Goal: Go to known website: Go to known website

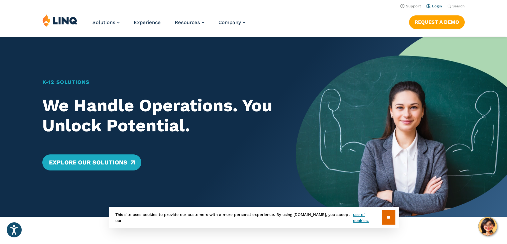
click at [433, 7] on link "Login" at bounding box center [435, 6] width 16 height 4
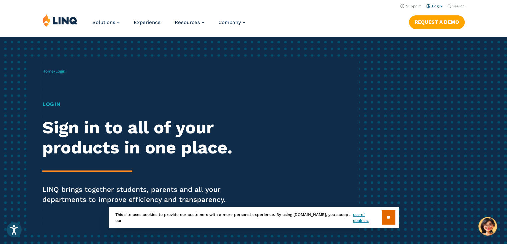
click at [438, 7] on link "Login" at bounding box center [435, 6] width 16 height 4
click at [385, 217] on input "**" at bounding box center [389, 217] width 14 height 14
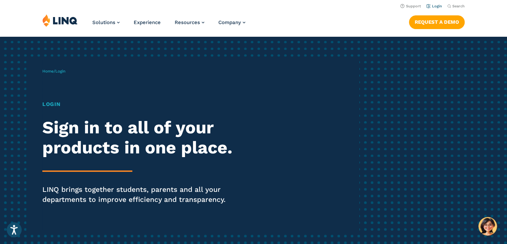
click at [435, 7] on link "Login" at bounding box center [435, 6] width 16 height 4
click at [45, 104] on h1 "Login" at bounding box center [139, 104] width 195 height 8
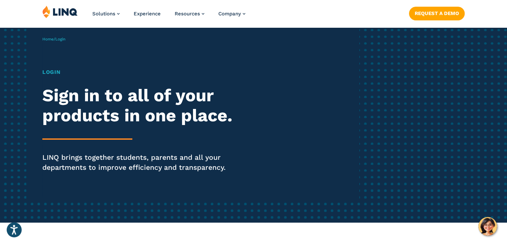
scroll to position [100, 0]
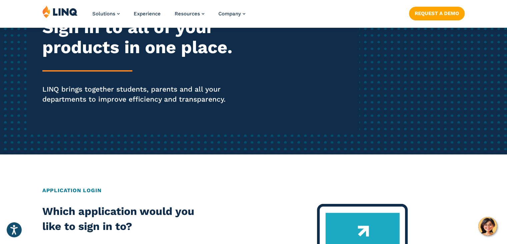
click at [104, 93] on p "LINQ brings together students, parents and all your departments to improve effi…" at bounding box center [139, 94] width 195 height 20
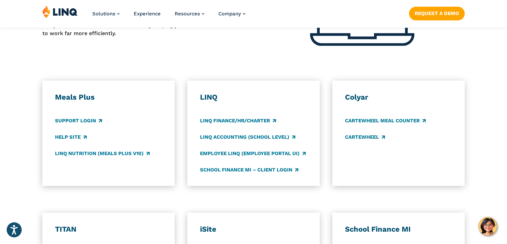
scroll to position [334, 0]
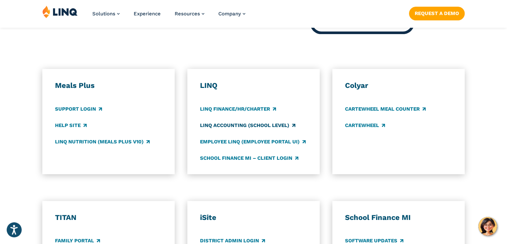
click at [258, 124] on link "LINQ Accounting (school level)" at bounding box center [247, 124] width 95 height 7
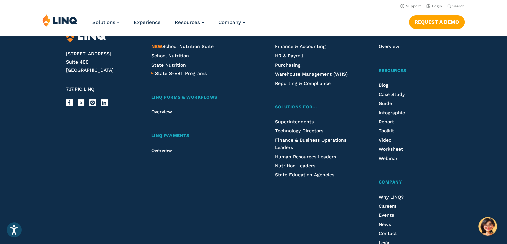
scroll to position [600, 0]
